Goal: Book appointment/travel/reservation

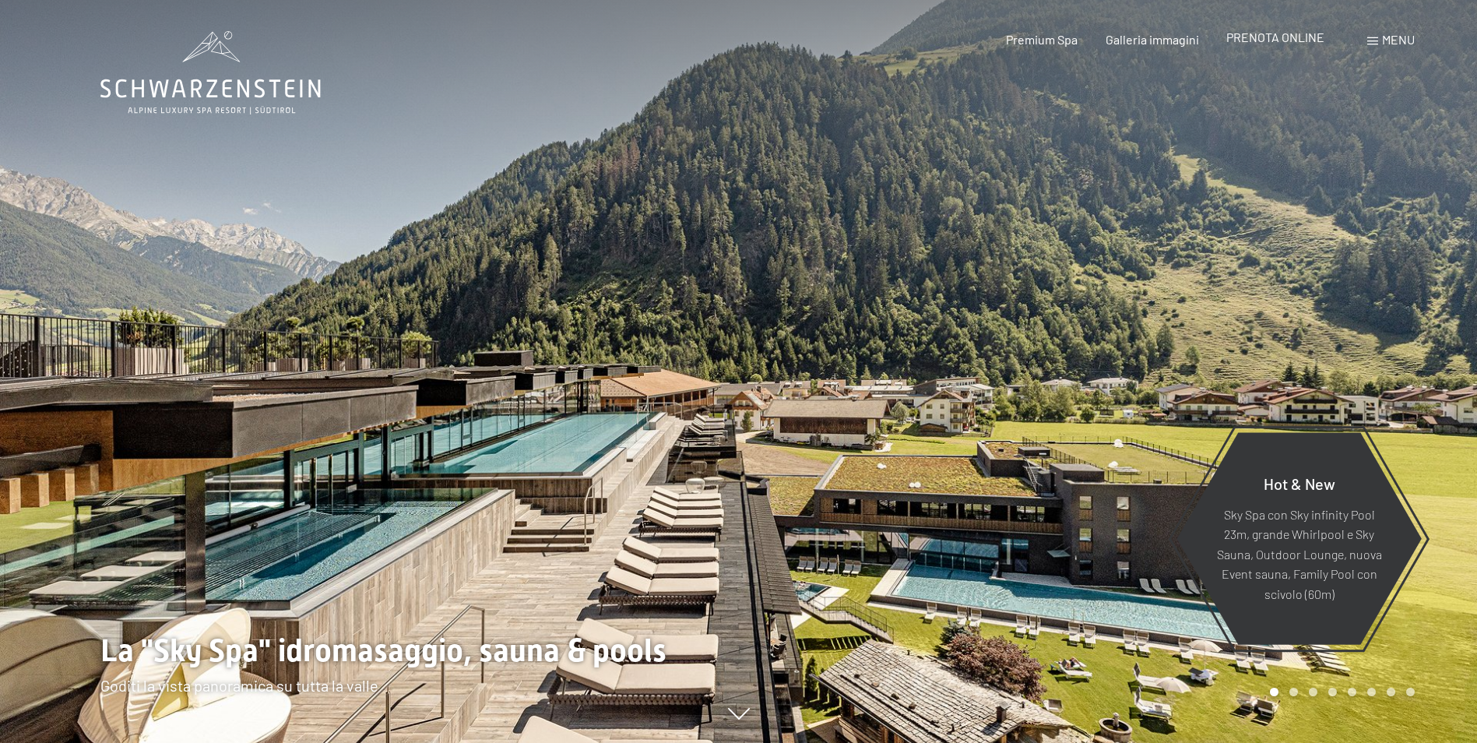
click at [1289, 41] on span "PRENOTA ONLINE" at bounding box center [1275, 37] width 98 height 15
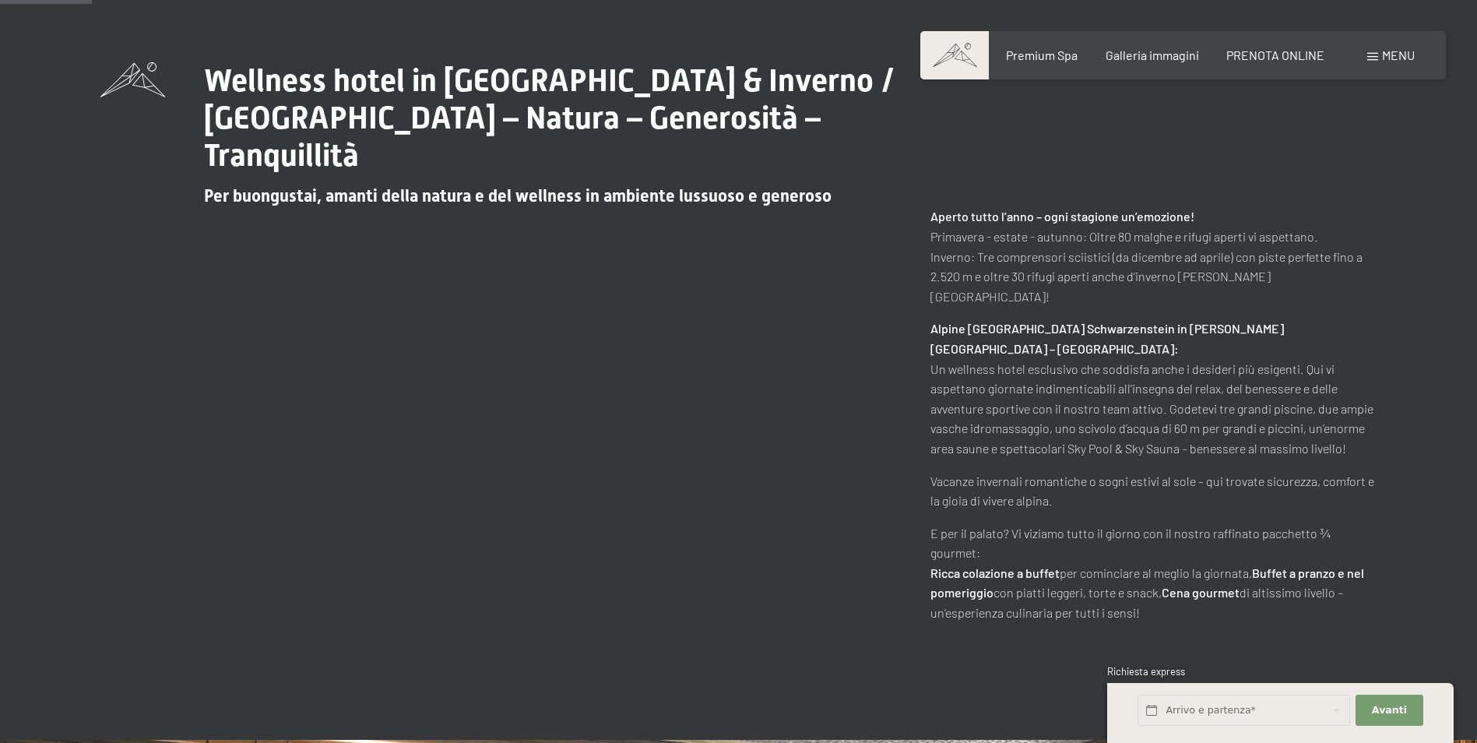
scroll to position [934, 0]
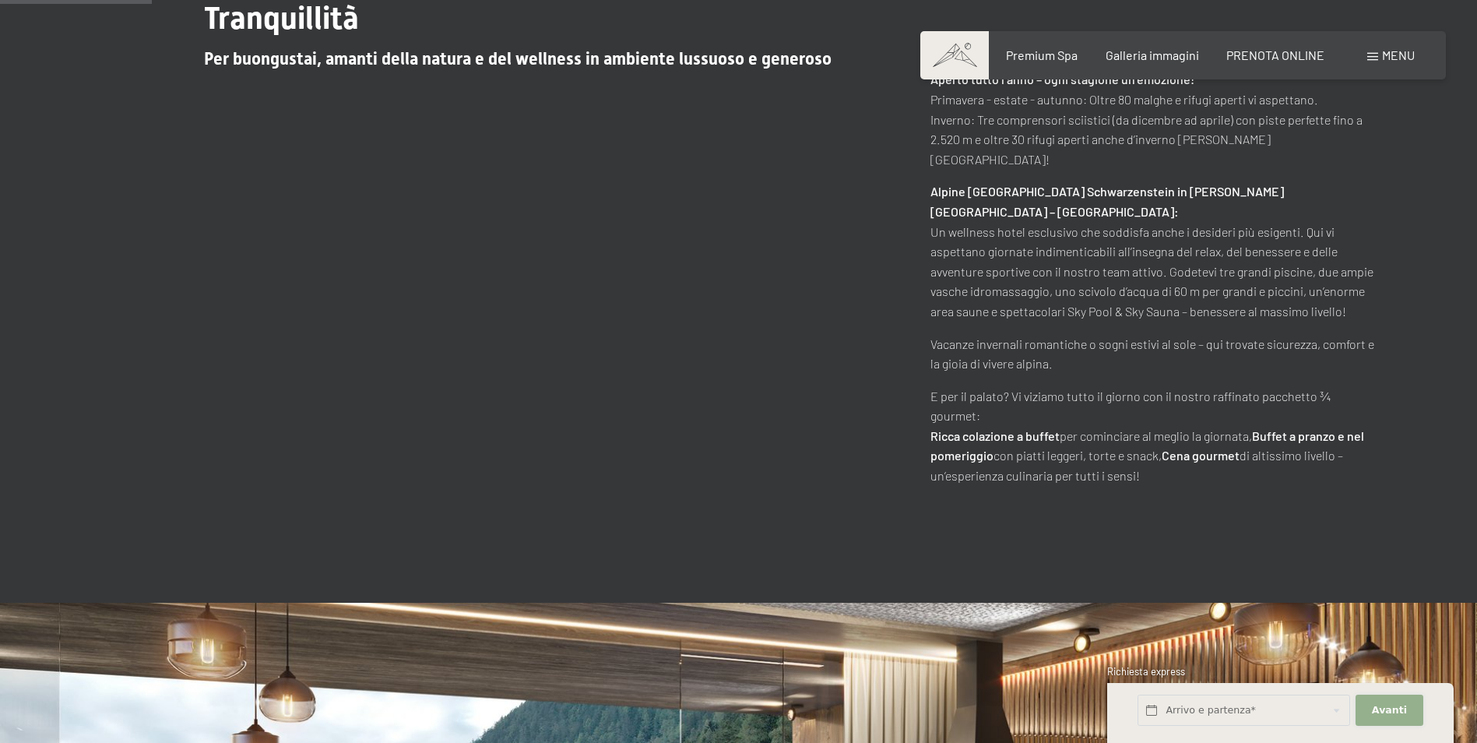
click at [1392, 714] on span "Avanti" at bounding box center [1389, 710] width 35 height 14
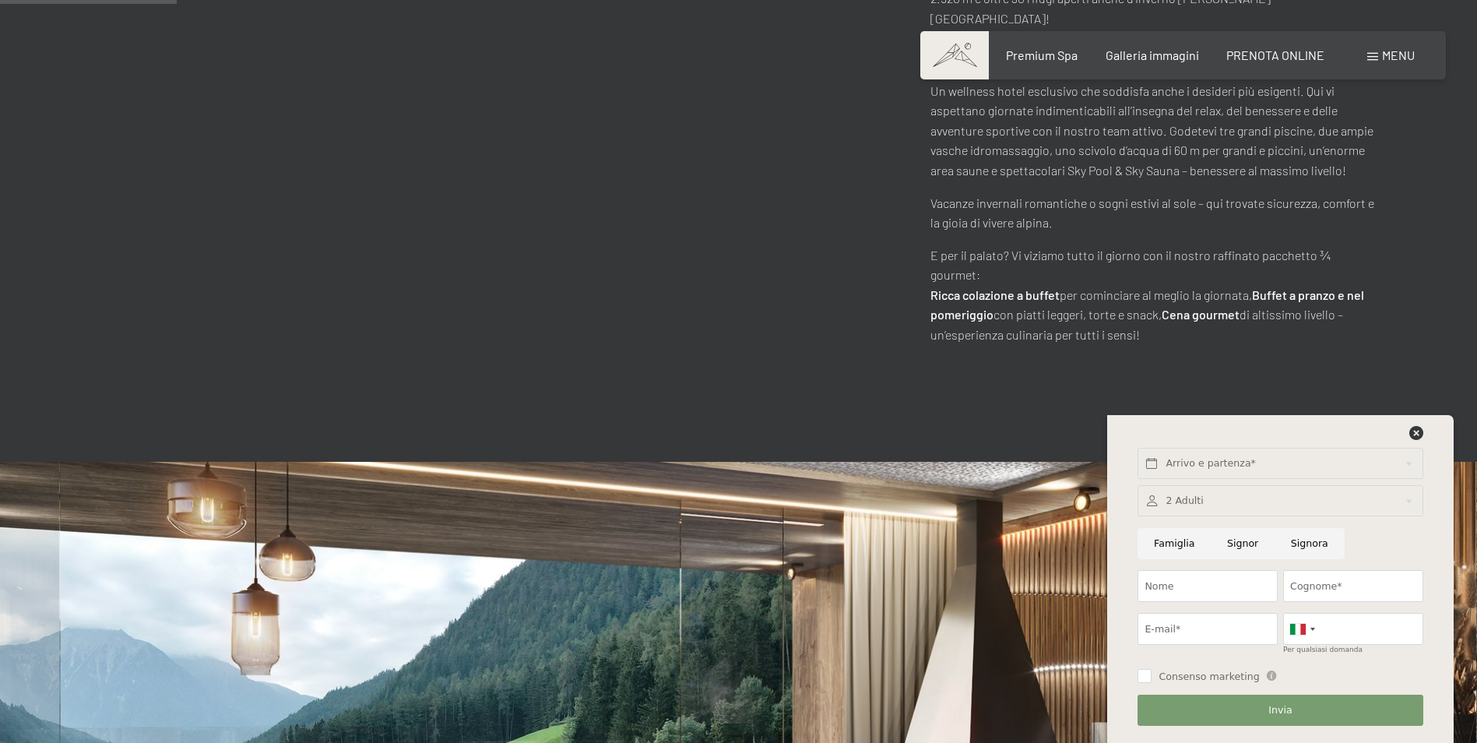
scroll to position [1090, 0]
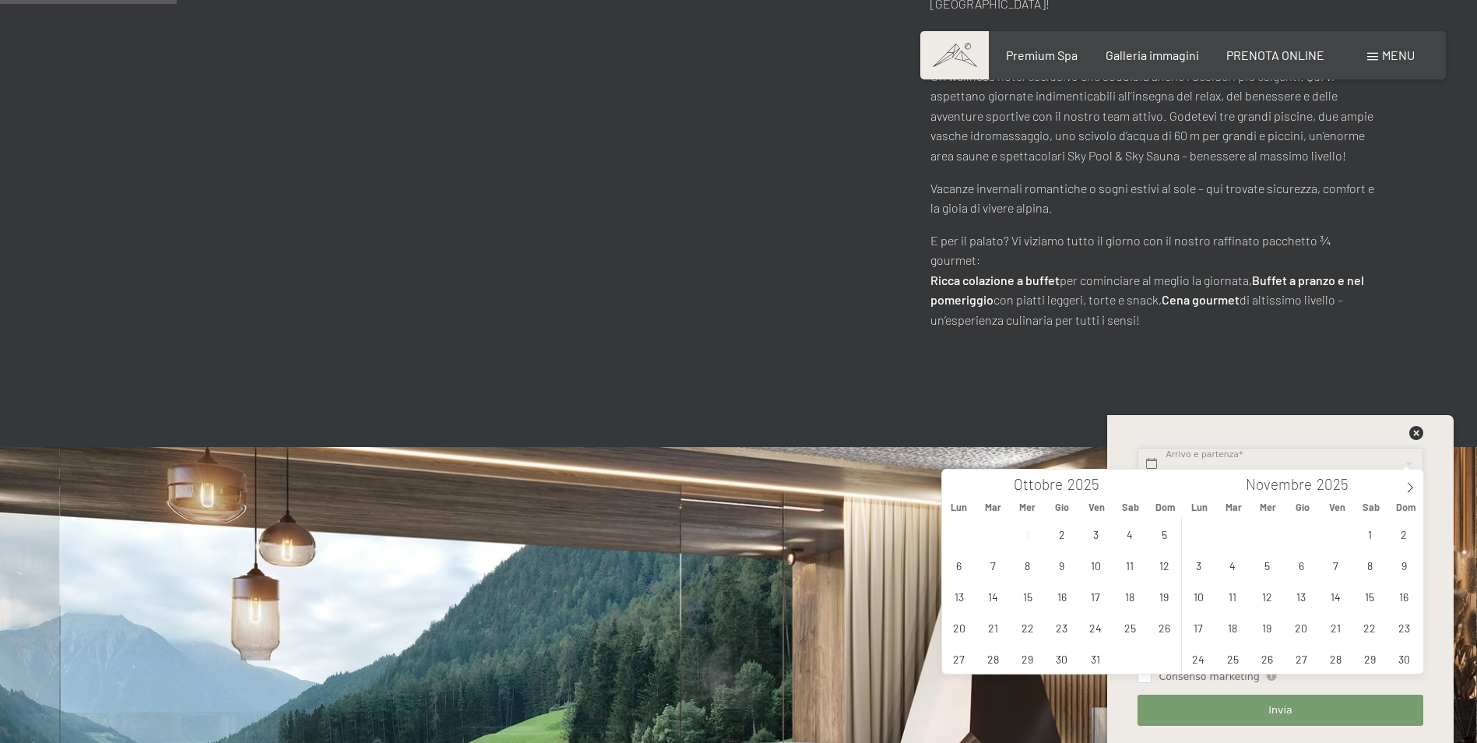
click at [1190, 459] on input "text" at bounding box center [1279, 464] width 285 height 32
click at [1091, 535] on span "3" at bounding box center [1096, 533] width 30 height 30
click at [1172, 533] on span "5" at bounding box center [1164, 533] width 30 height 30
type input "Ven. 03/10/2025 - Dom. 05/10/2025"
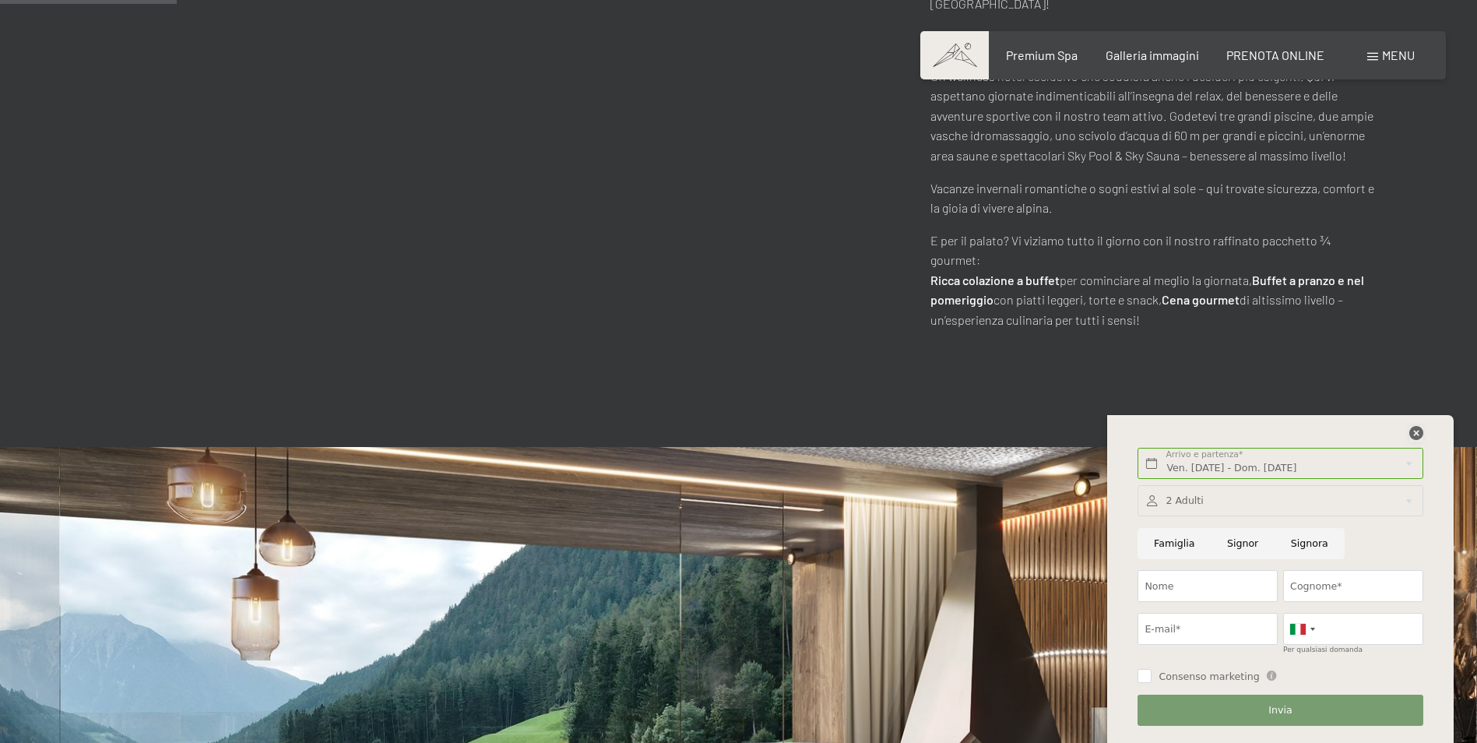
click at [1417, 436] on icon at bounding box center [1416, 433] width 14 height 14
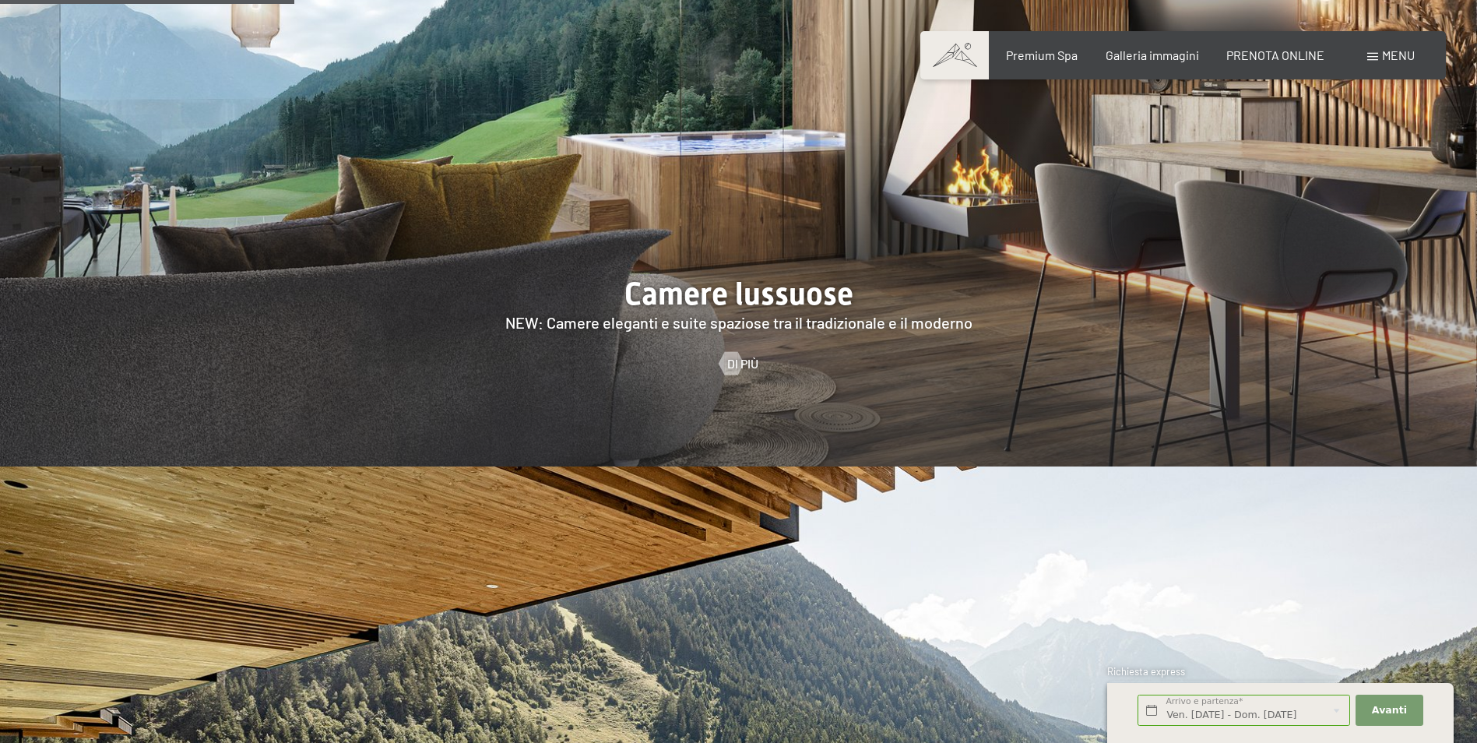
scroll to position [1635, 0]
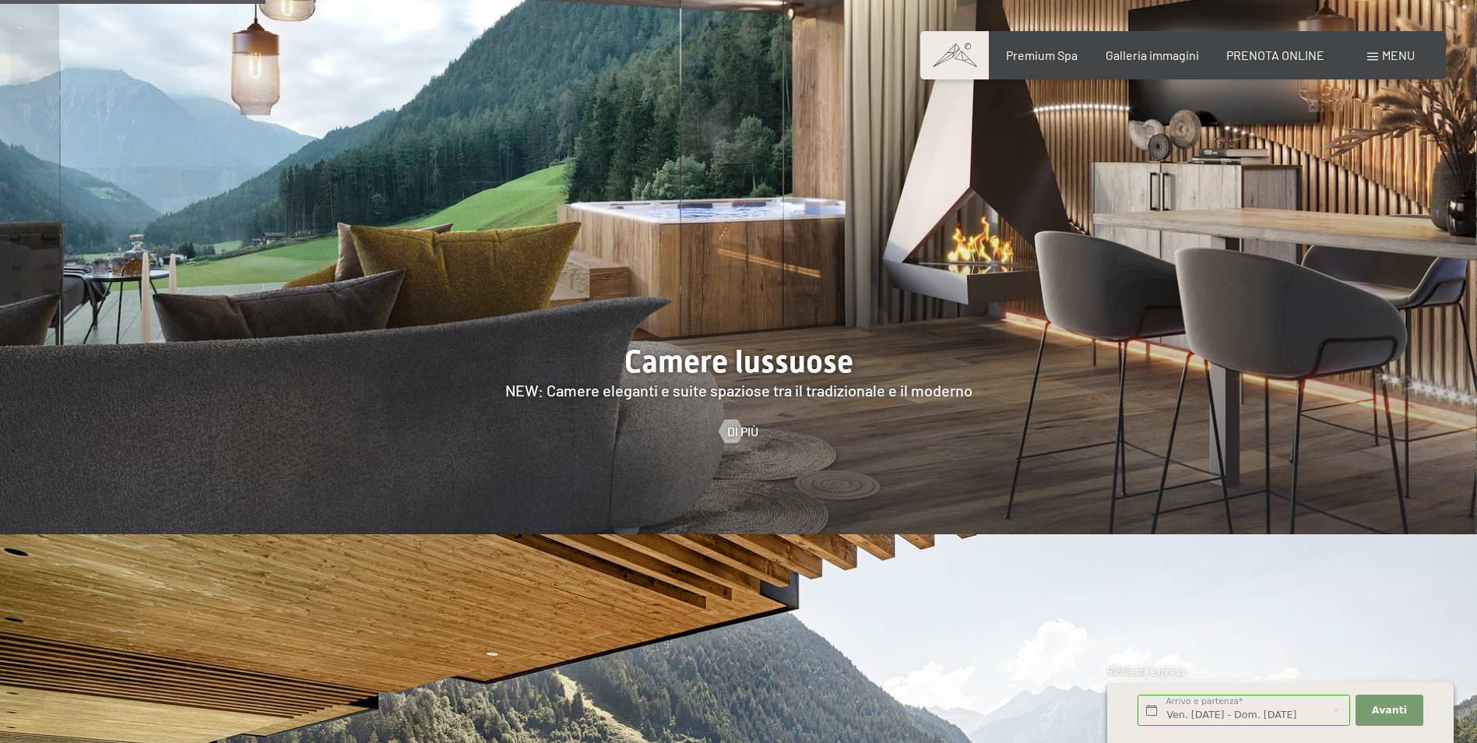
click at [690, 308] on div at bounding box center [738, 218] width 1477 height 632
click at [733, 420] on div at bounding box center [730, 431] width 13 height 23
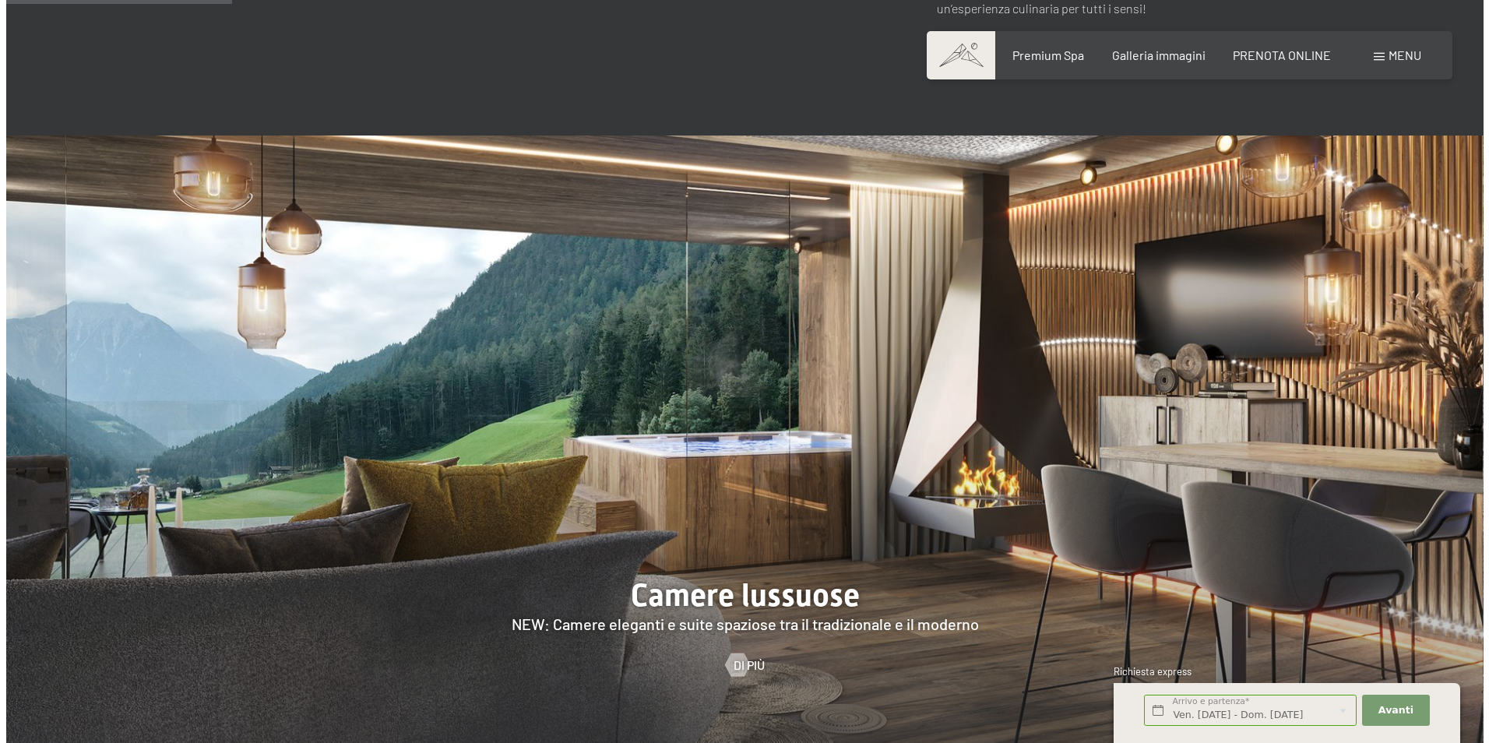
scroll to position [779, 0]
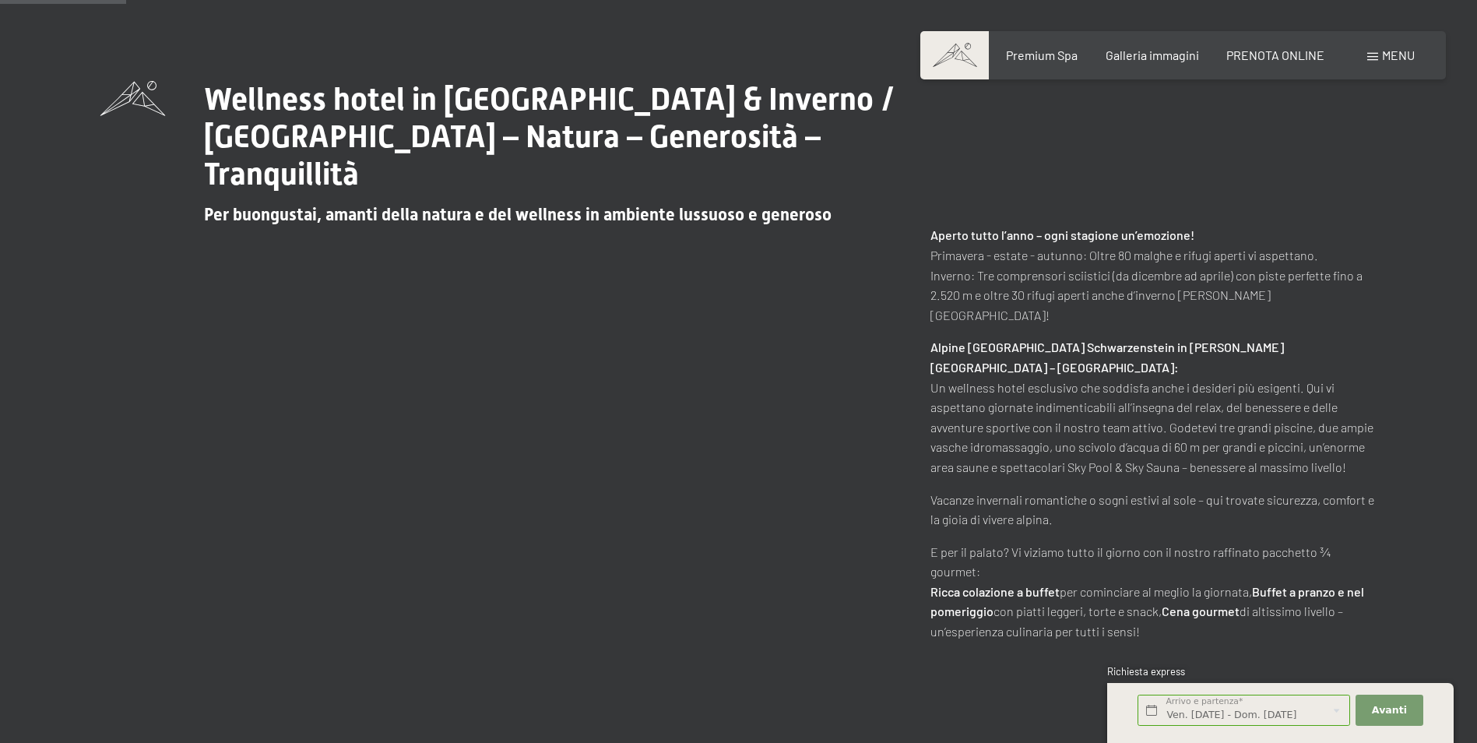
click at [1392, 49] on span "Menu" at bounding box center [1398, 54] width 33 height 15
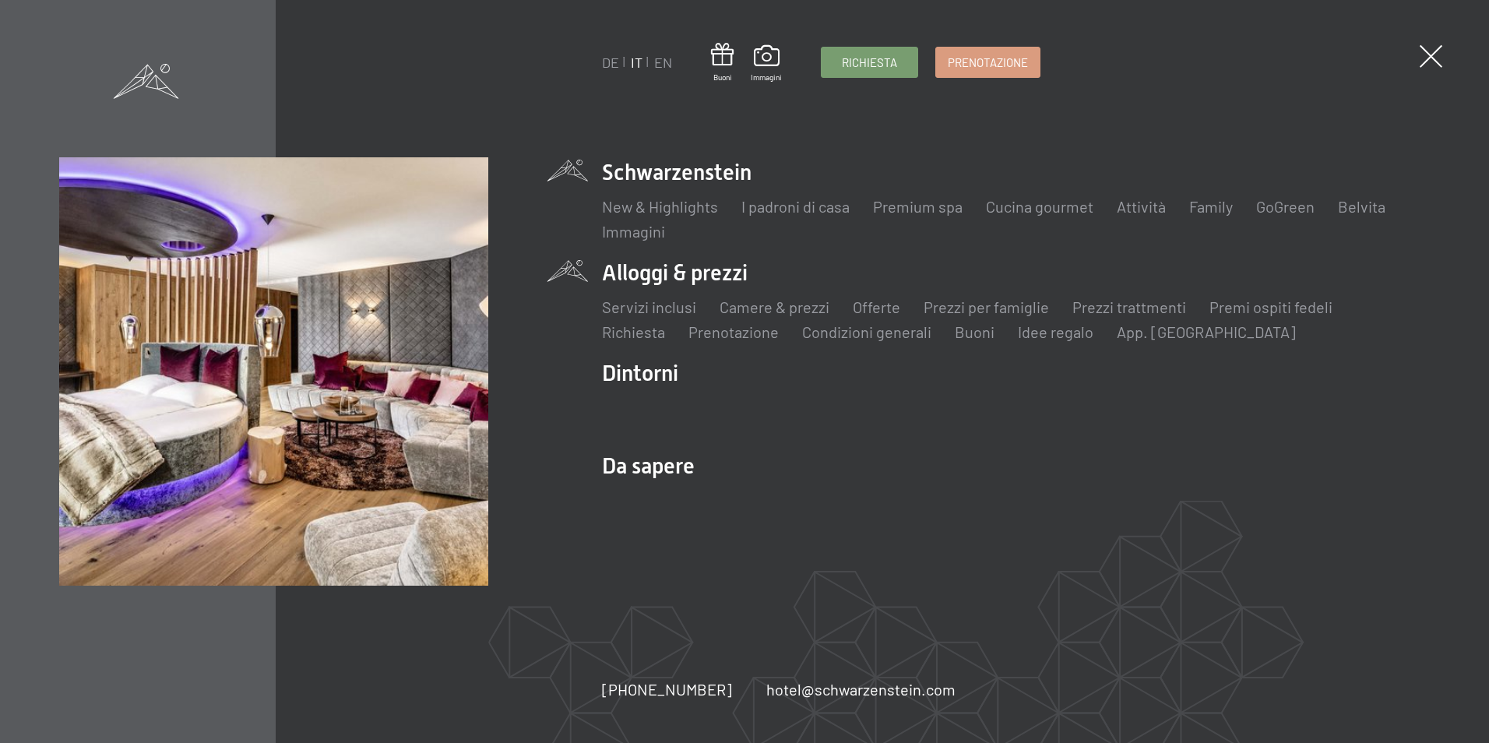
click at [724, 268] on li "Alloggi & prezzi Servizi inclusi Camere & prezzi Lista Offerte Lista Prezzi per…" at bounding box center [1015, 300] width 827 height 85
click at [764, 303] on link "Camere & prezzi" at bounding box center [774, 306] width 110 height 19
click at [755, 305] on link "Camere & prezzi" at bounding box center [774, 306] width 110 height 19
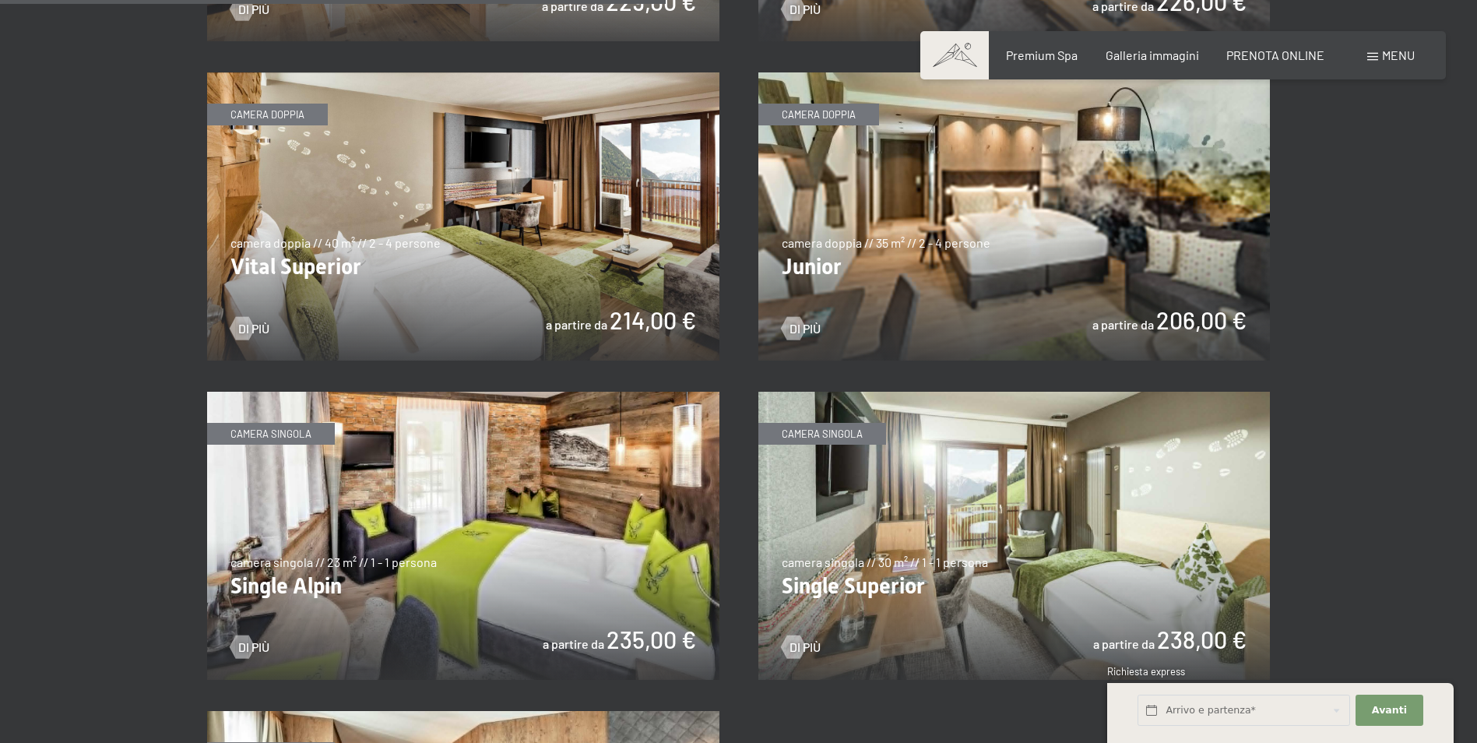
scroll to position [2250, 0]
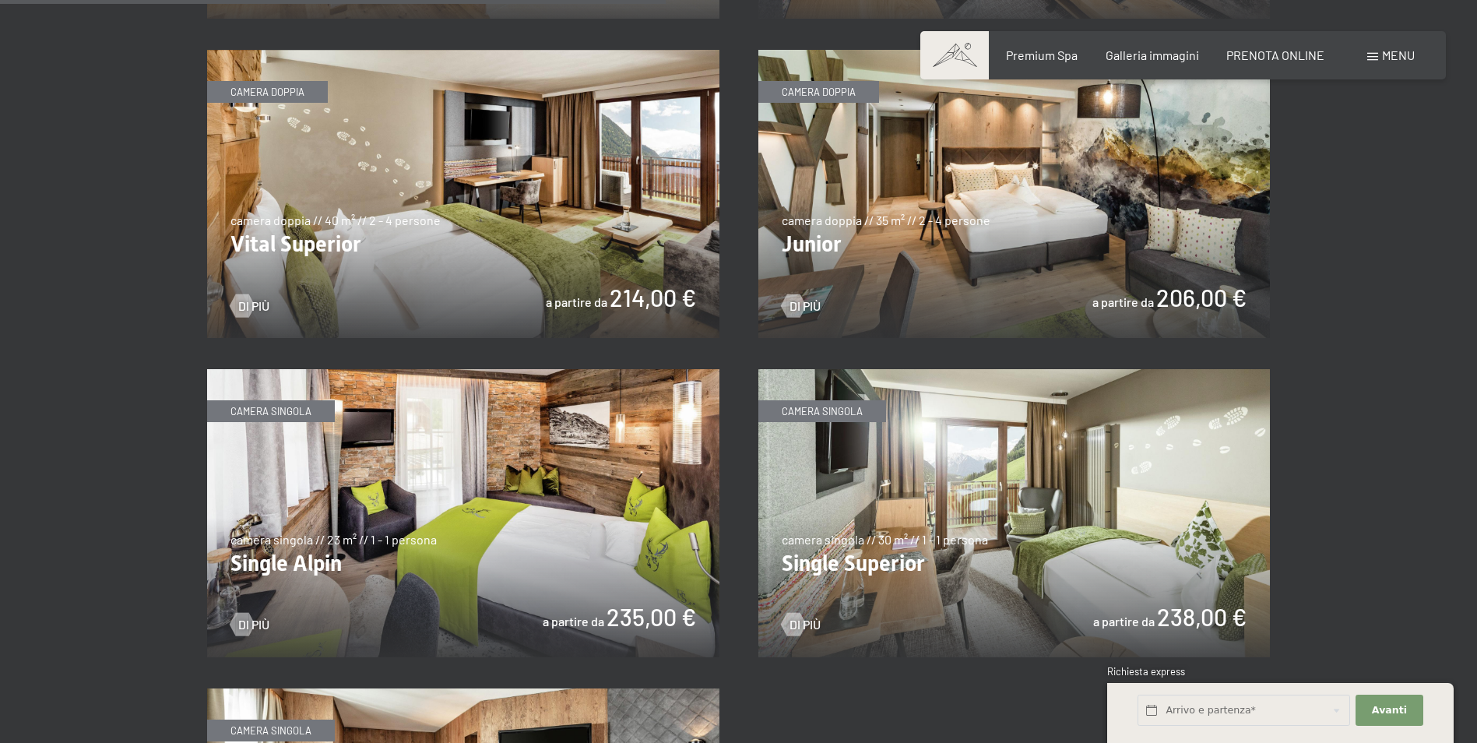
click at [920, 214] on img at bounding box center [1014, 194] width 512 height 288
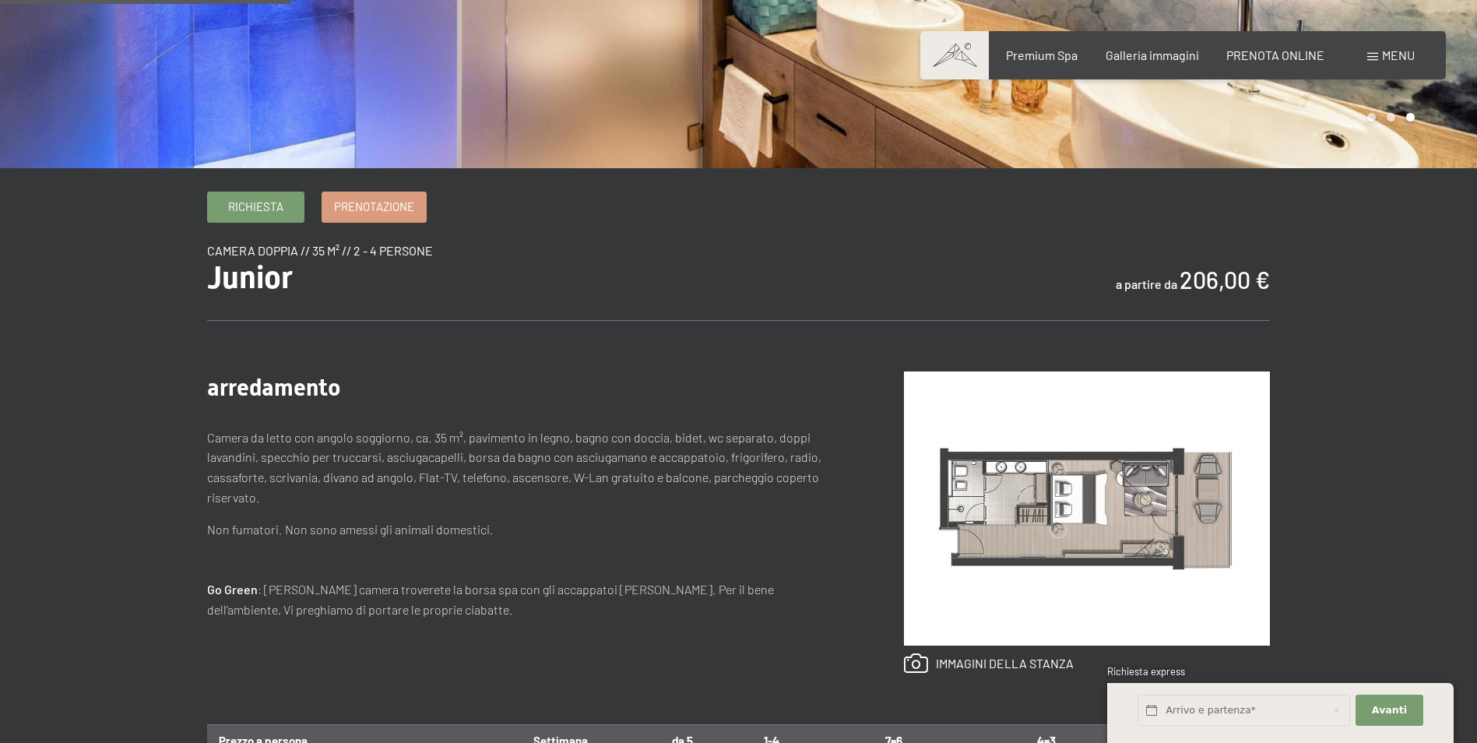
scroll to position [467, 0]
